Goal: Task Accomplishment & Management: Use online tool/utility

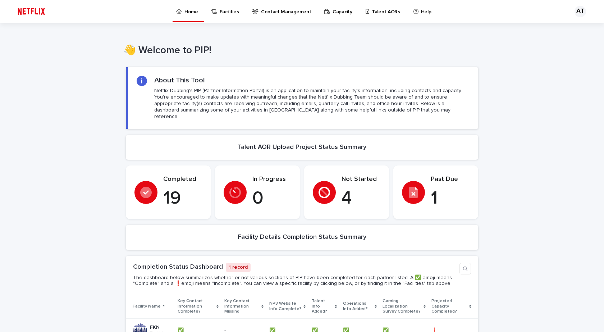
click at [372, 12] on p "Talent AORs" at bounding box center [386, 7] width 28 height 15
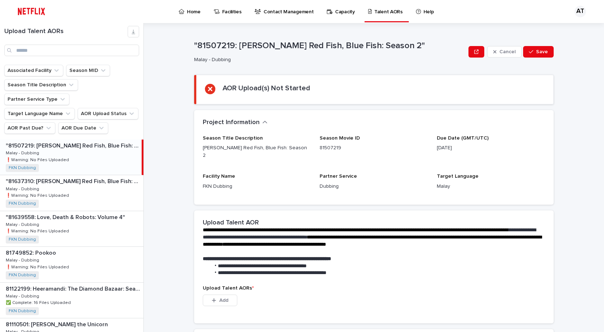
click at [90, 141] on div ""81507219: [PERSON_NAME] Red Fish, Blue Fish: Season 2" "81507219: [PERSON_NAME…" at bounding box center [71, 157] width 142 height 35
click at [227, 296] on button "Add" at bounding box center [220, 301] width 35 height 12
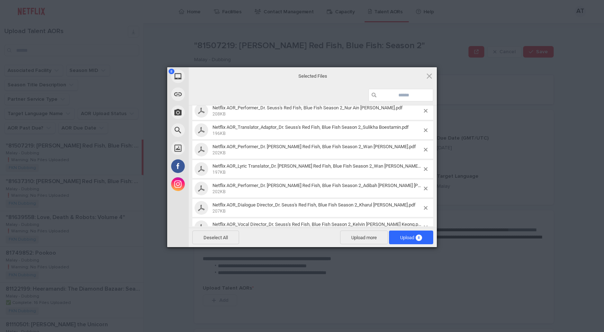
scroll to position [56, 0]
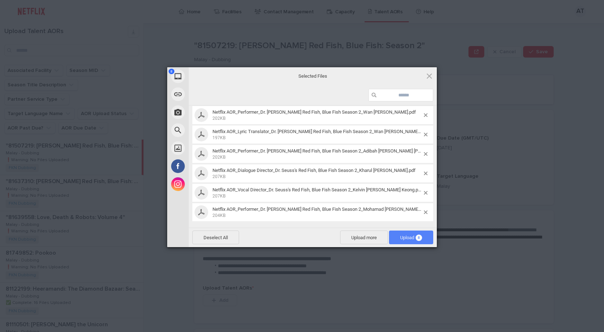
click at [407, 238] on span "Upload 8" at bounding box center [411, 237] width 22 height 5
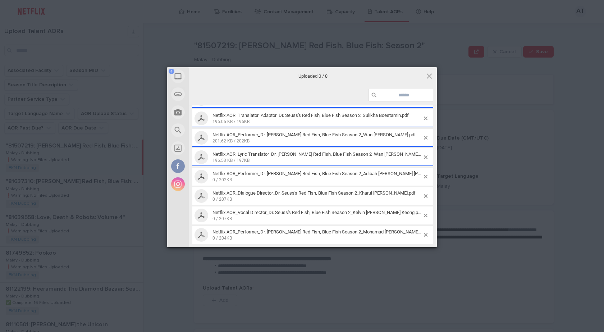
scroll to position [48, 0]
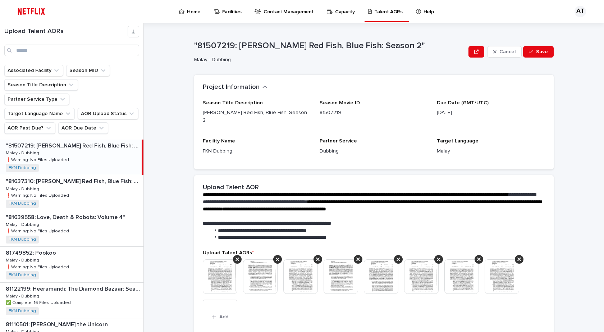
click at [261, 153] on div "Season Title Description [PERSON_NAME] Red Fish, Blue Fish: Season 2 Season Mov…" at bounding box center [374, 134] width 360 height 69
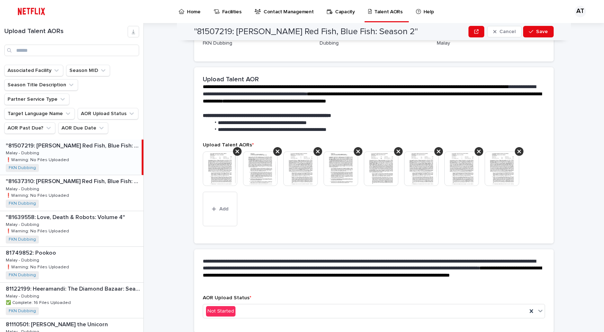
scroll to position [127, 0]
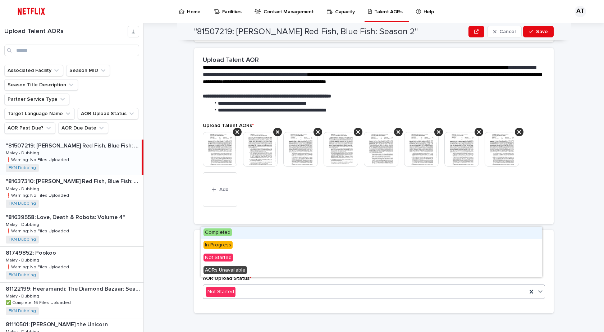
click at [537, 288] on icon at bounding box center [540, 291] width 7 height 7
drag, startPoint x: 222, startPoint y: 239, endPoint x: 221, endPoint y: 232, distance: 6.8
click at [221, 232] on span "Completed" at bounding box center [218, 232] width 28 height 8
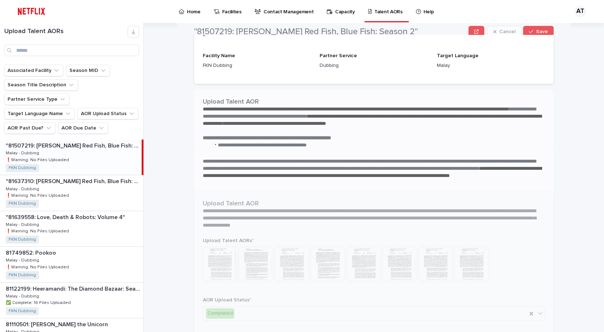
scroll to position [0, 0]
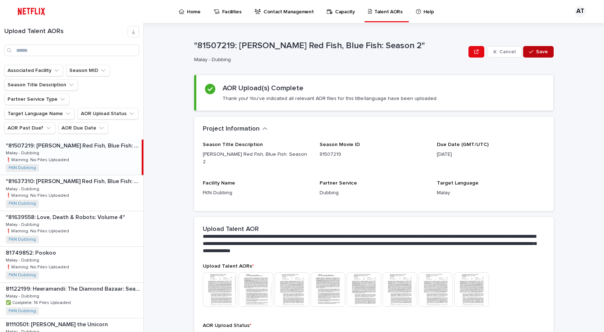
click at [542, 50] on span "Save" at bounding box center [542, 51] width 12 height 5
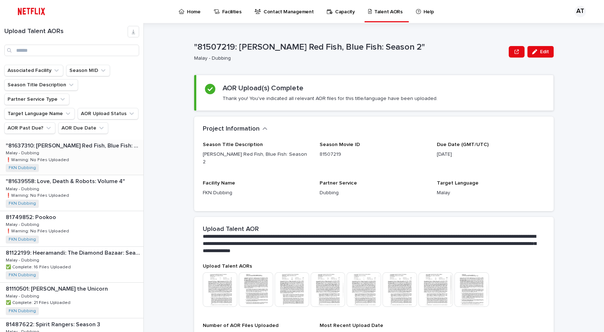
click at [94, 141] on div ""81637310: [PERSON_NAME] Red Fish, Blue Fish: Season 3" "81637310: [PERSON_NAME…" at bounding box center [72, 157] width 144 height 35
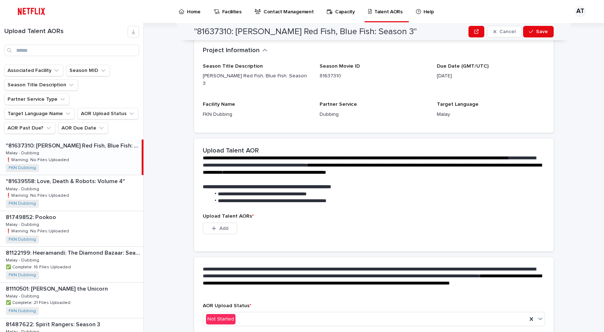
scroll to position [99, 0]
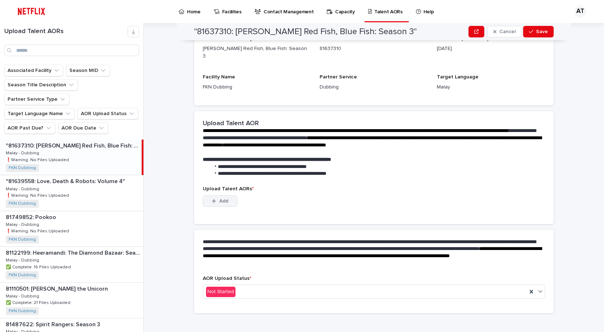
click at [223, 199] on span "Add" at bounding box center [223, 201] width 9 height 5
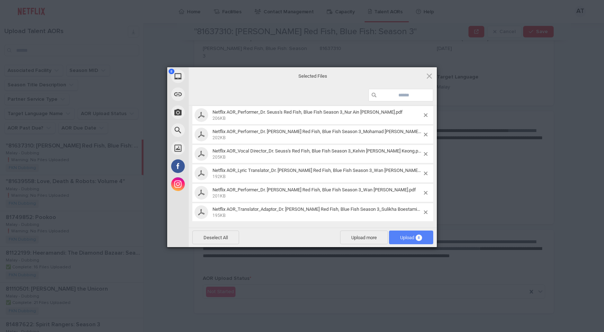
click at [406, 235] on span "Upload 8" at bounding box center [411, 237] width 22 height 5
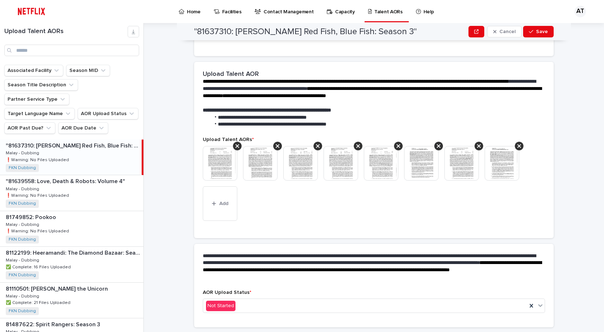
scroll to position [127, 0]
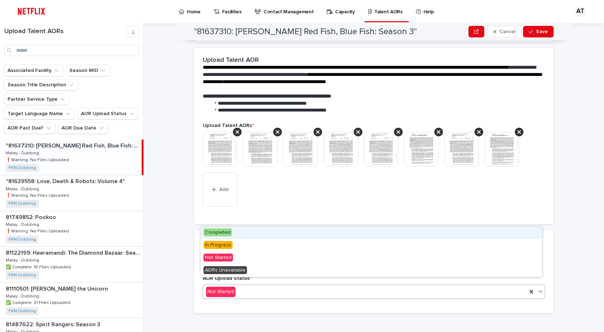
click at [540, 288] on icon at bounding box center [540, 291] width 7 height 7
click at [242, 235] on div "Completed" at bounding box center [372, 233] width 342 height 13
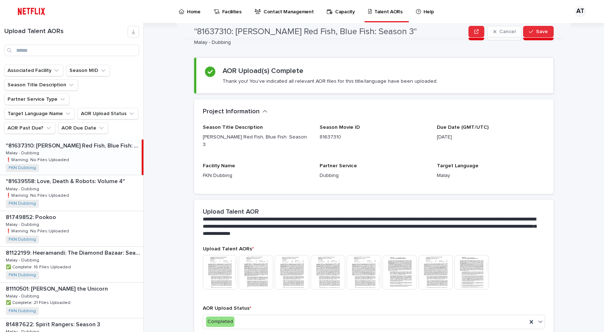
scroll to position [11, 0]
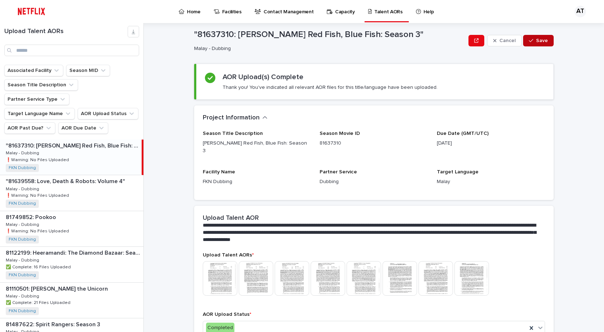
click at [542, 41] on span "Save" at bounding box center [542, 40] width 12 height 5
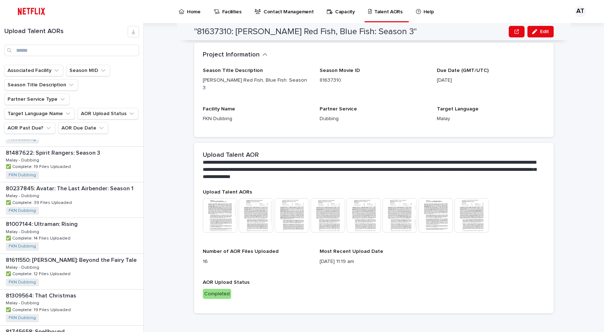
scroll to position [0, 0]
